Goal: Browse casually: Explore the website without a specific task or goal

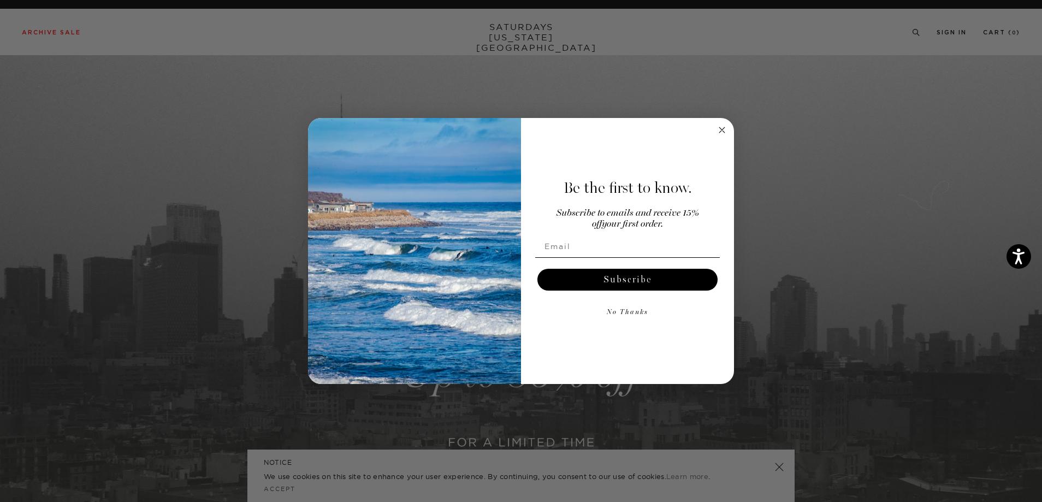
click at [719, 126] on circle "Close dialog" at bounding box center [722, 129] width 13 height 13
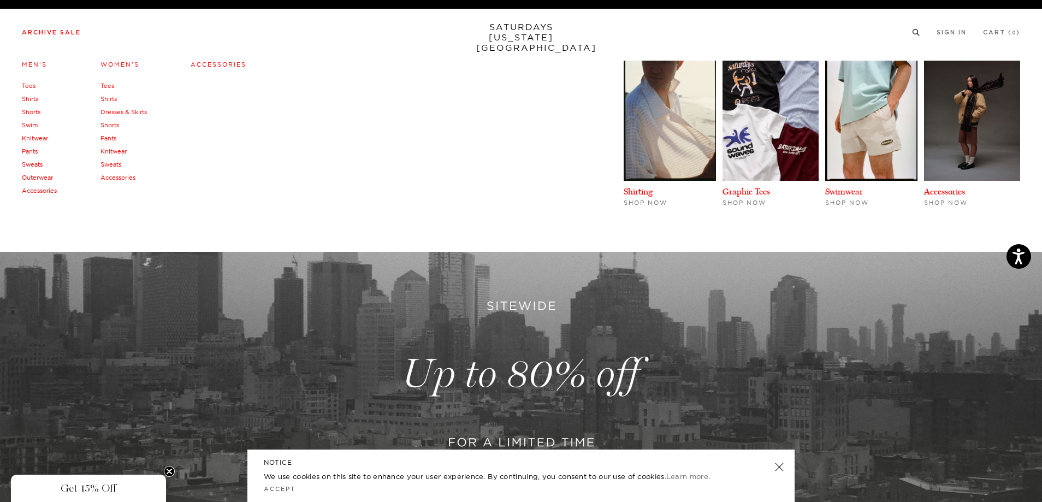
click at [37, 64] on link "Men's" at bounding box center [34, 65] width 25 height 8
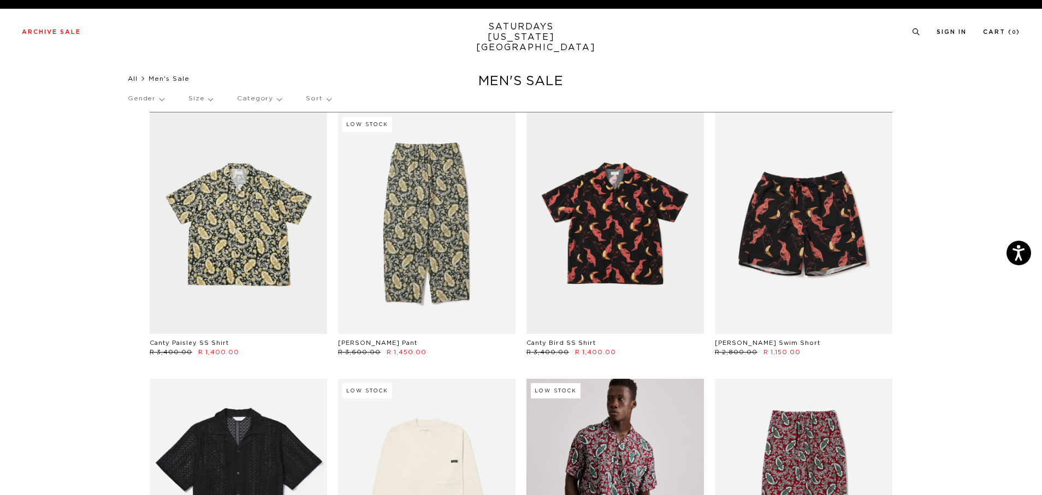
click at [135, 79] on link "All" at bounding box center [133, 78] width 10 height 7
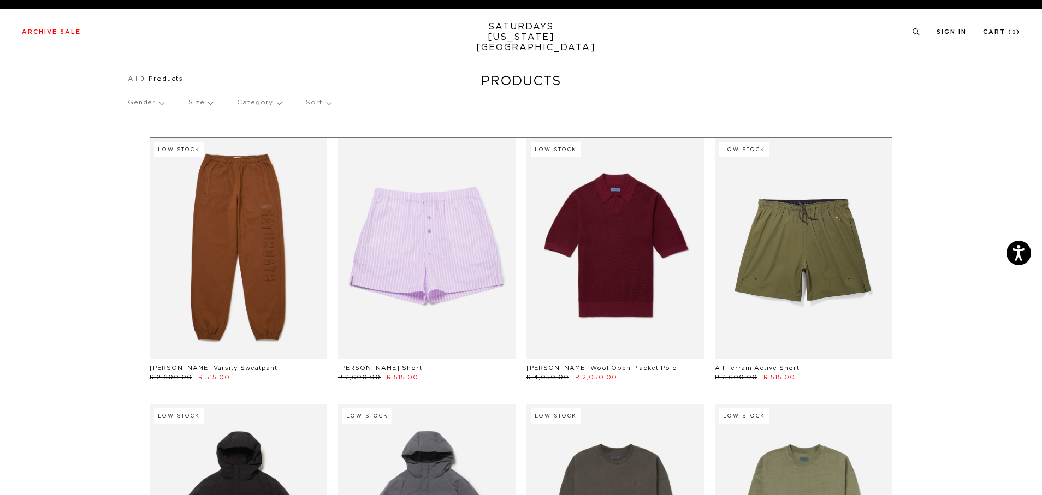
click at [525, 36] on link "SATURDAYS NEW YORK CITY" at bounding box center [521, 37] width 90 height 31
